Goal: Transaction & Acquisition: Subscribe to service/newsletter

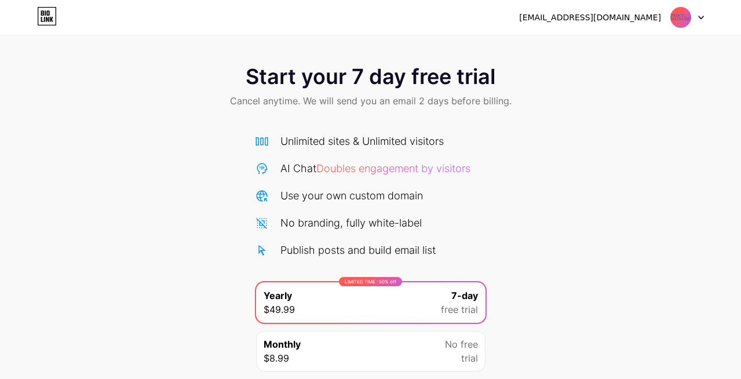
click at [686, 15] on img at bounding box center [681, 17] width 22 height 22
click at [590, 20] on div "[EMAIL_ADDRESS][DOMAIN_NAME]" at bounding box center [590, 18] width 142 height 12
click at [701, 19] on icon at bounding box center [701, 18] width 6 height 4
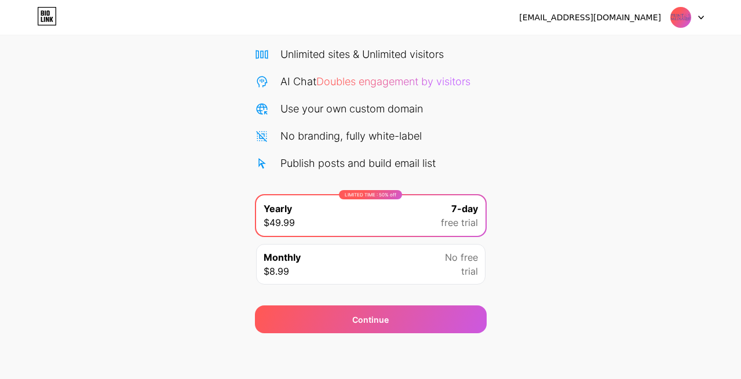
scroll to position [88, 0]
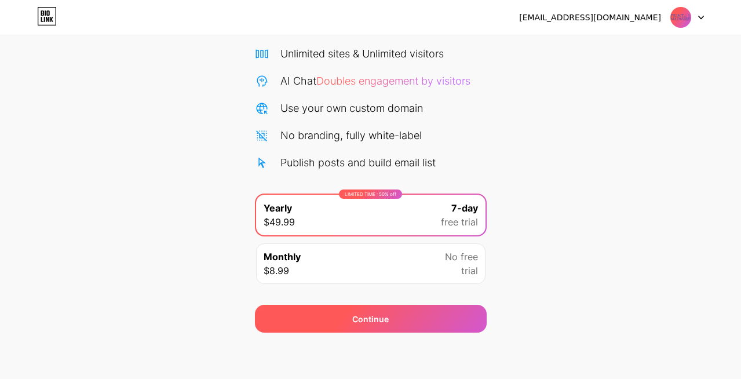
click at [359, 326] on div "Continue" at bounding box center [371, 319] width 232 height 28
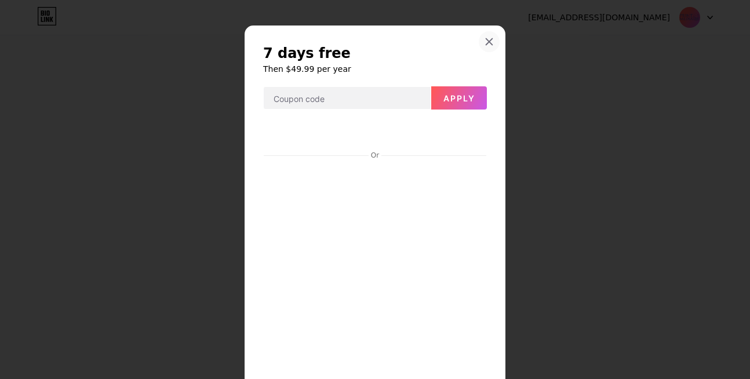
click at [488, 43] on icon at bounding box center [488, 41] width 9 height 9
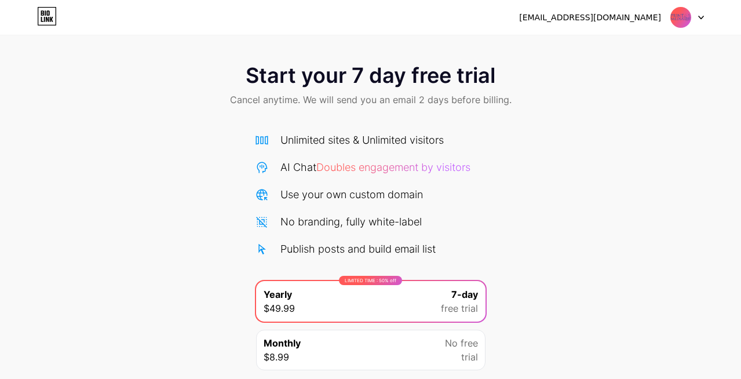
scroll to position [0, 0]
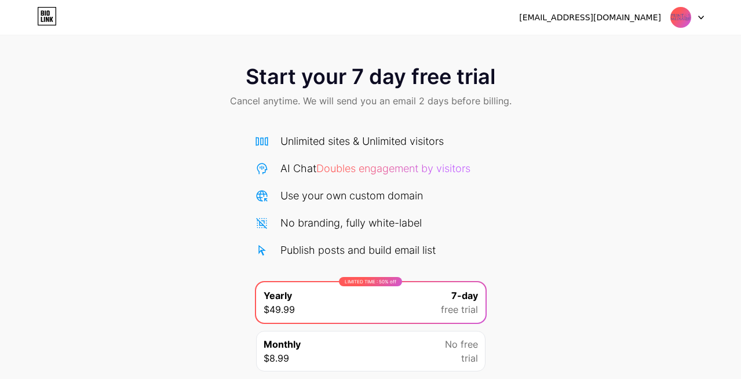
click at [629, 19] on div "[EMAIL_ADDRESS][DOMAIN_NAME]" at bounding box center [590, 18] width 142 height 12
click at [677, 21] on img at bounding box center [681, 17] width 22 height 22
click at [692, 16] on div at bounding box center [687, 17] width 34 height 21
click at [703, 17] on icon at bounding box center [701, 17] width 5 height 3
click at [703, 18] on icon at bounding box center [701, 18] width 6 height 4
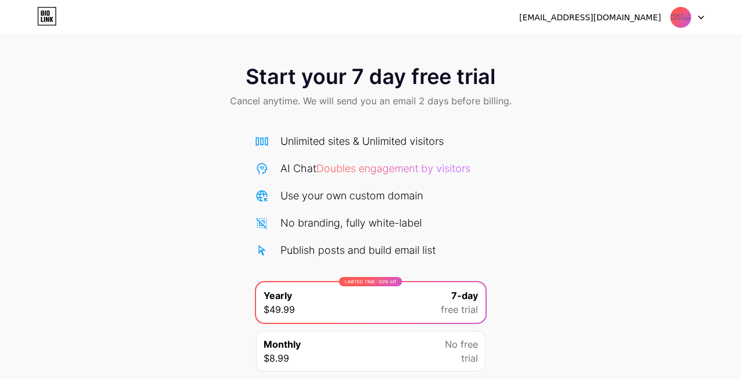
click at [627, 21] on div "[EMAIL_ADDRESS][DOMAIN_NAME]" at bounding box center [590, 18] width 142 height 12
click at [605, 19] on div "[EMAIL_ADDRESS][DOMAIN_NAME]" at bounding box center [590, 18] width 142 height 12
click at [38, 17] on icon at bounding box center [47, 17] width 18 height 18
click at [336, 195] on div "Use your own custom domain" at bounding box center [351, 196] width 143 height 16
click at [336, 146] on div "Unlimited sites & Unlimited visitors" at bounding box center [361, 141] width 163 height 16
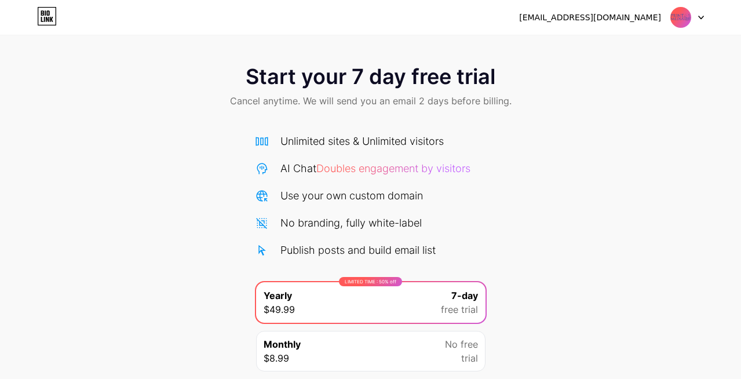
click at [337, 142] on div "Unlimited sites & Unlimited visitors" at bounding box center [361, 141] width 163 height 16
click at [313, 245] on div "Publish posts and build email list" at bounding box center [357, 250] width 155 height 16
click at [294, 216] on div "No branding, fully white-label" at bounding box center [350, 223] width 141 height 16
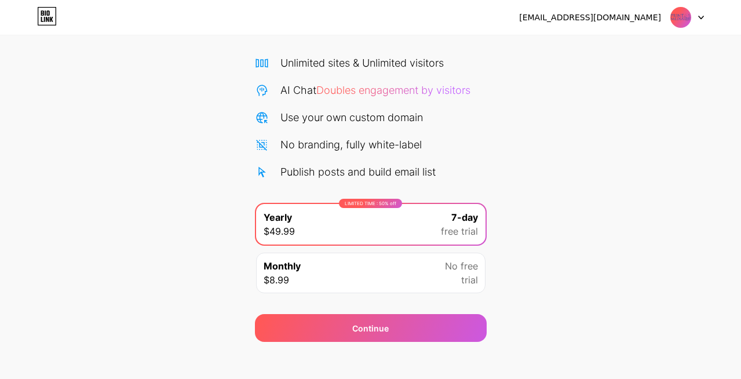
scroll to position [88, 0]
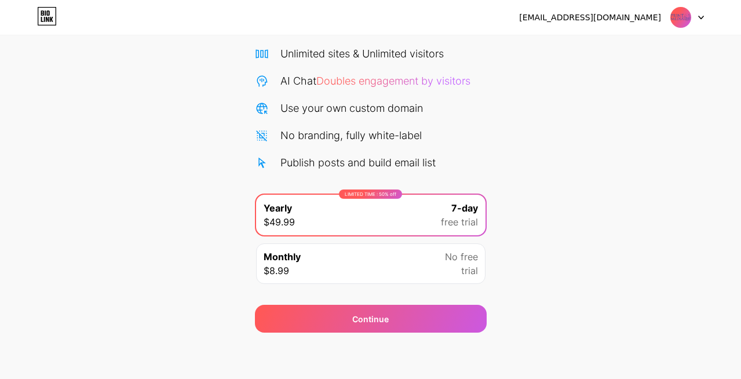
click at [424, 276] on div "Monthly $8.99 No free trial" at bounding box center [370, 263] width 229 height 41
